Goal: Task Accomplishment & Management: Use online tool/utility

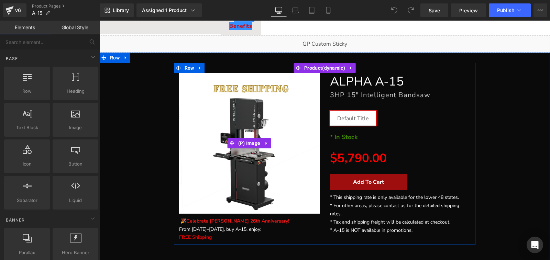
scroll to position [69, 0]
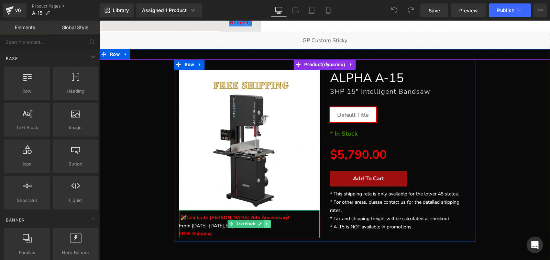
click at [266, 223] on icon at bounding box center [266, 224] width 1 height 2
click at [269, 224] on icon at bounding box center [271, 224] width 4 height 4
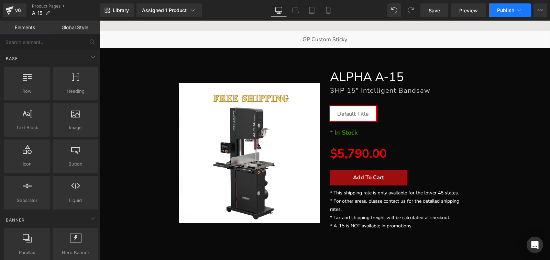
click at [495, 12] on button "Publish" at bounding box center [510, 10] width 42 height 14
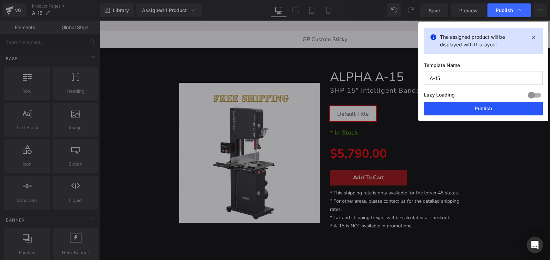
click at [489, 109] on button "Publish" at bounding box center [483, 109] width 119 height 14
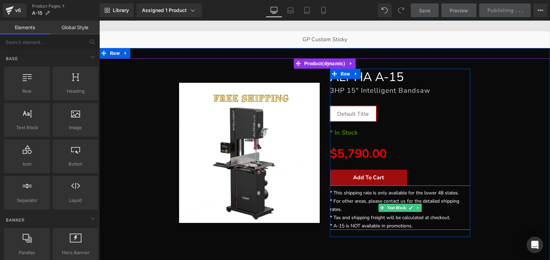
click at [405, 227] on p "* A-15 is NOT available in promotions." at bounding box center [400, 226] width 141 height 8
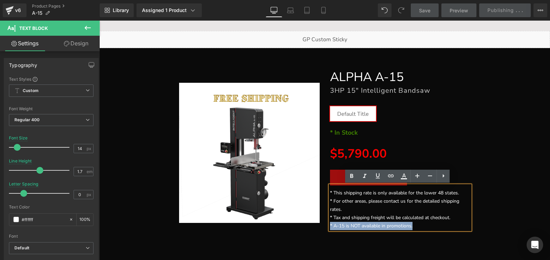
drag, startPoint x: 417, startPoint y: 226, endPoint x: 279, endPoint y: 229, distance: 137.2
click at [279, 229] on div "FREE SHIPPING (P) Image ALPHA A-15 Heading 3HP 15" Intelligent Bandsaw Heading …" at bounding box center [325, 149] width 302 height 183
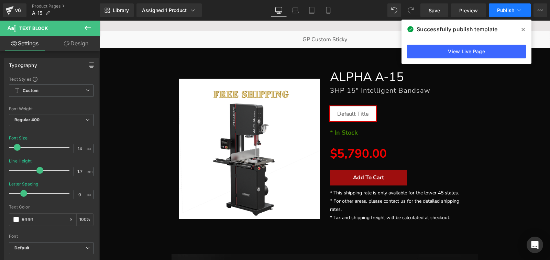
click at [499, 11] on span "Publish" at bounding box center [505, 11] width 17 height 6
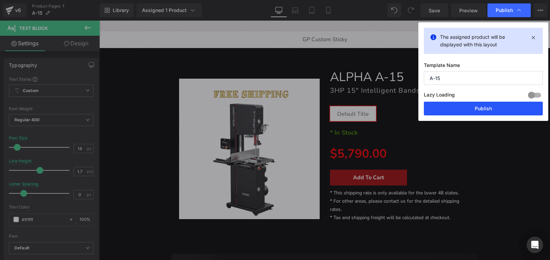
click at [501, 105] on button "Publish" at bounding box center [483, 109] width 119 height 14
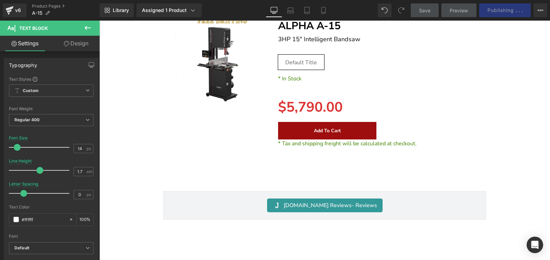
scroll to position [0, 0]
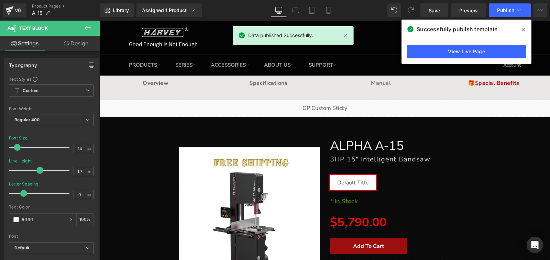
drag, startPoint x: 548, startPoint y: 23, endPoint x: 561, endPoint y: 21, distance: 13.0
